Goal: Information Seeking & Learning: Learn about a topic

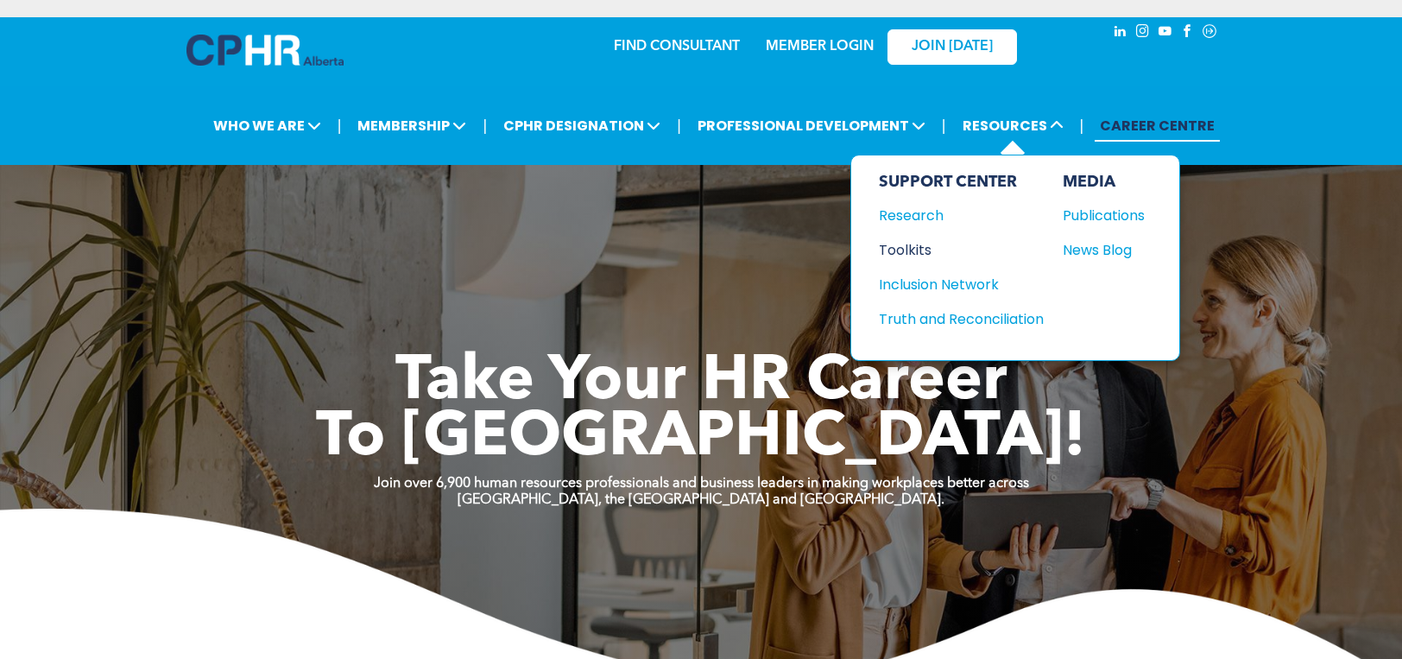
click at [913, 240] on div "Toolkits" at bounding box center [953, 250] width 149 height 22
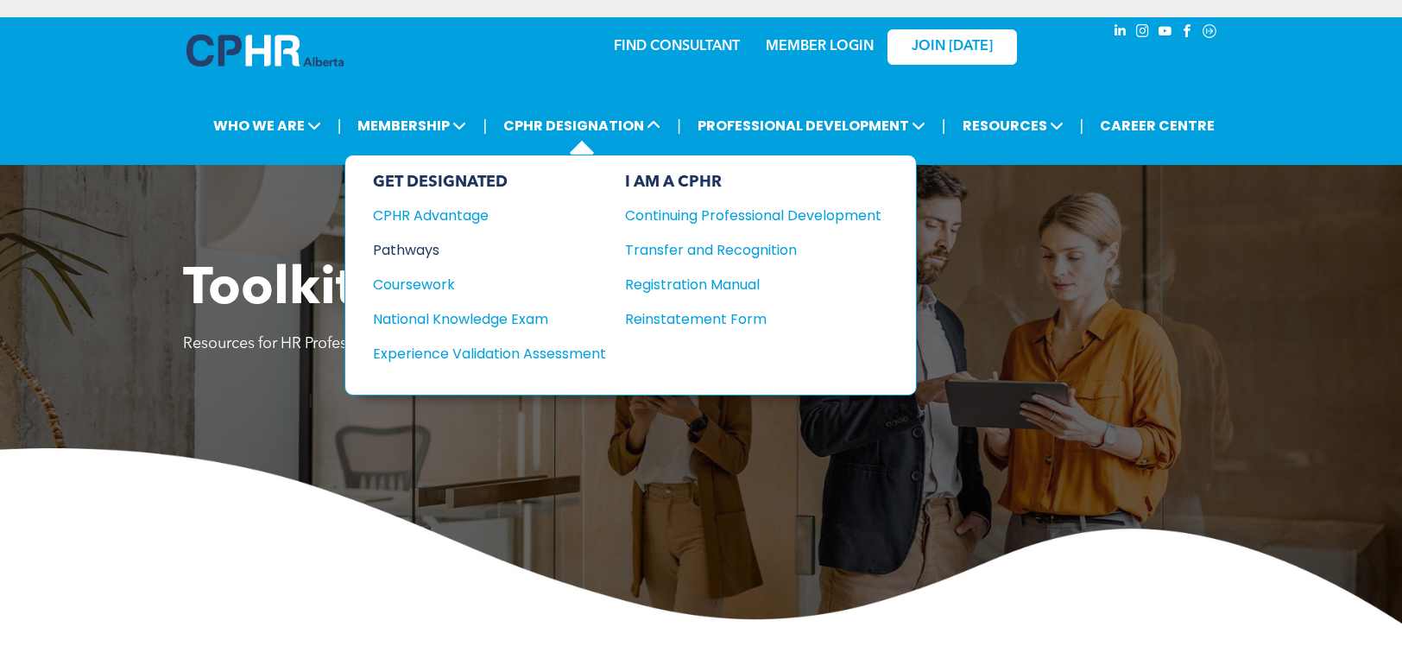
click at [427, 244] on div "Pathways" at bounding box center [478, 250] width 210 height 22
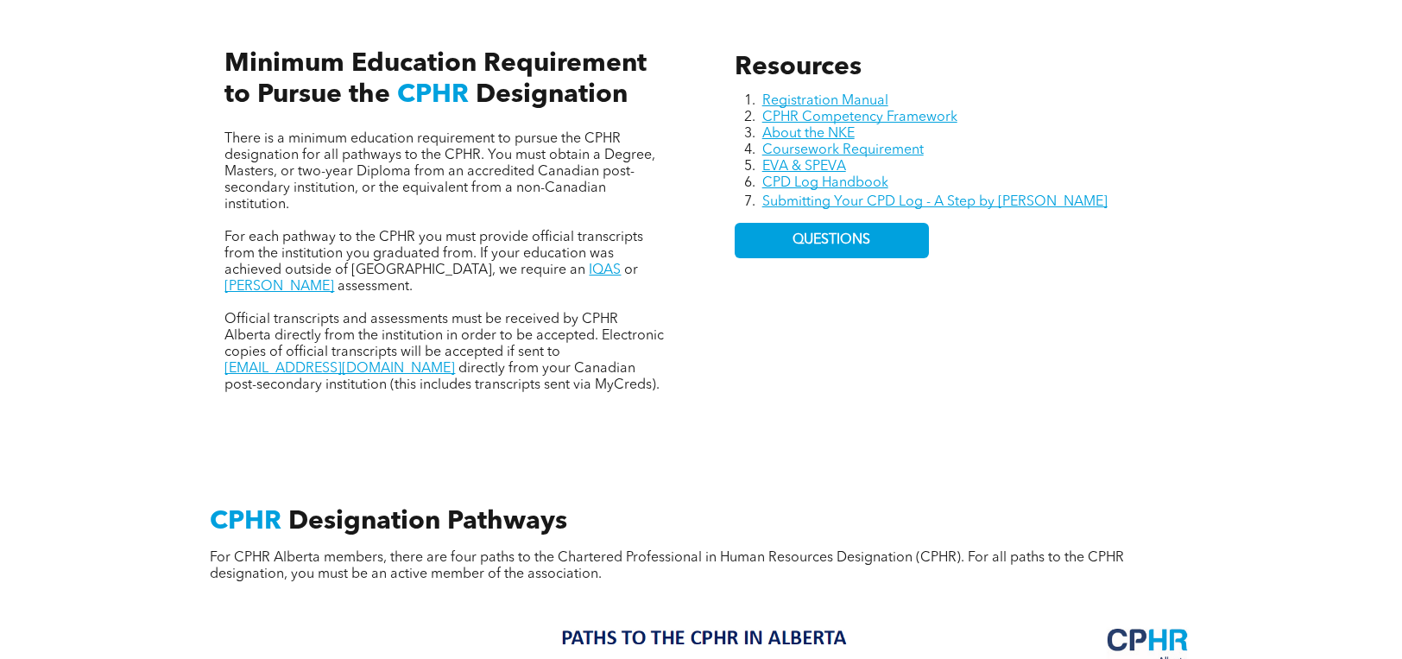
scroll to position [777, 0]
